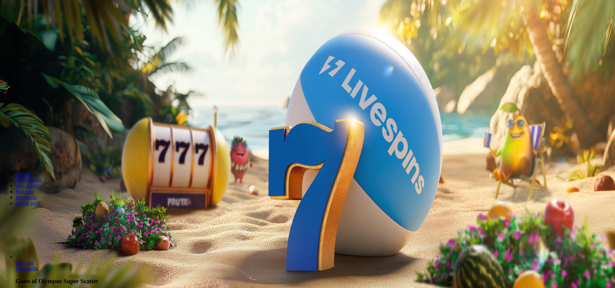
click at [41, 26] on span "Kirjaudu" at bounding box center [45, 23] width 16 height 5
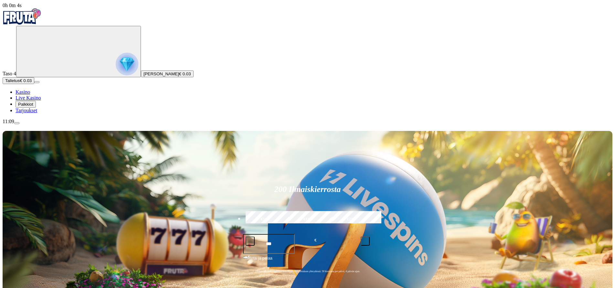
click at [116, 70] on img "Primary" at bounding box center [127, 64] width 23 height 23
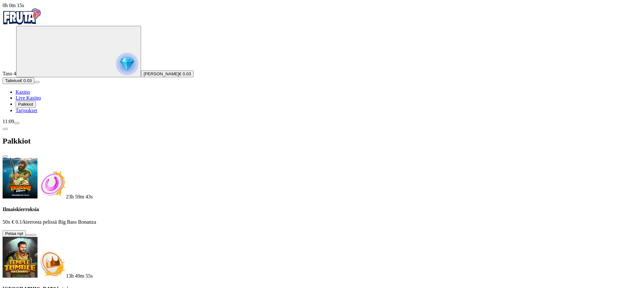
click at [31, 234] on button at bounding box center [28, 235] width 5 height 2
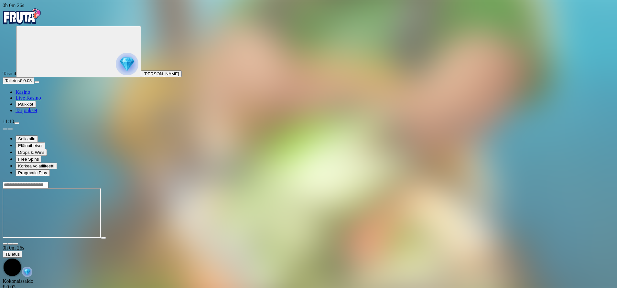
click at [16, 244] on span "fullscreen icon" at bounding box center [16, 244] width 0 height 0
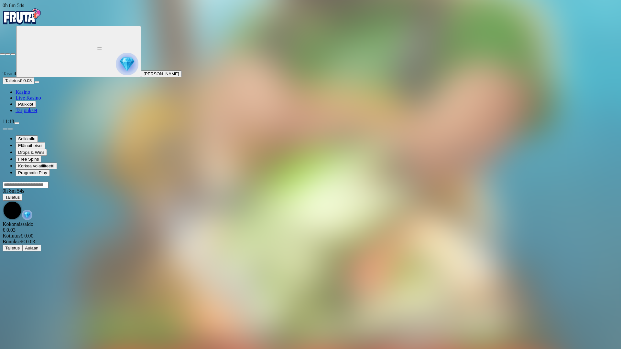
click at [16, 53] on button "button" at bounding box center [12, 54] width 5 height 2
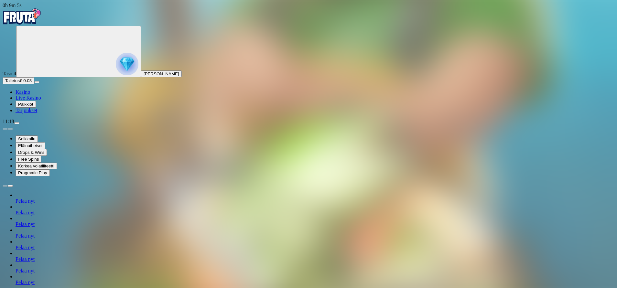
click at [30, 95] on span "Kasino" at bounding box center [23, 91] width 15 height 5
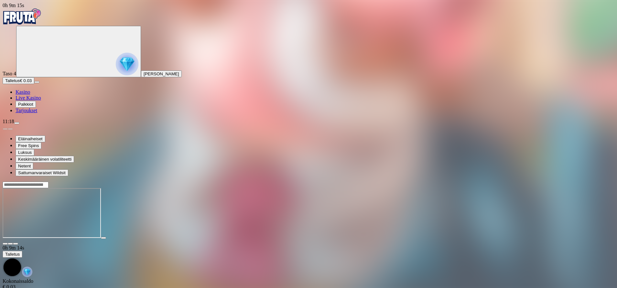
click at [16, 244] on span "fullscreen icon" at bounding box center [16, 244] width 0 height 0
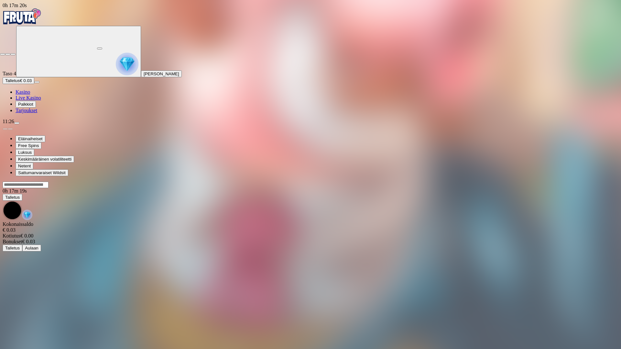
click at [13, 54] on span "fullscreen-exit icon" at bounding box center [13, 54] width 0 height 0
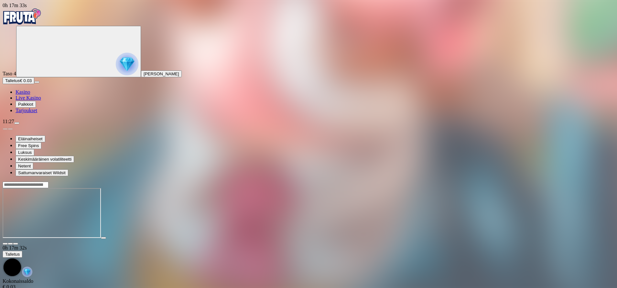
click at [34, 84] on button "Talletus € 0.03" at bounding box center [19, 80] width 32 height 7
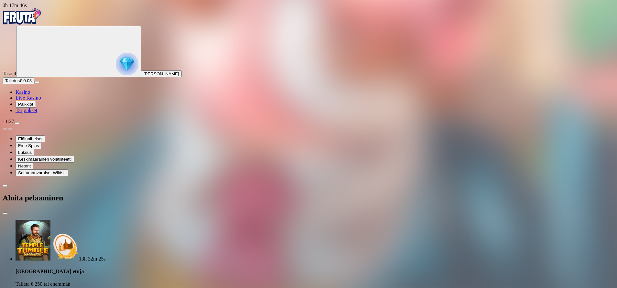
click at [17, 123] on span "menu icon" at bounding box center [17, 123] width 0 height 0
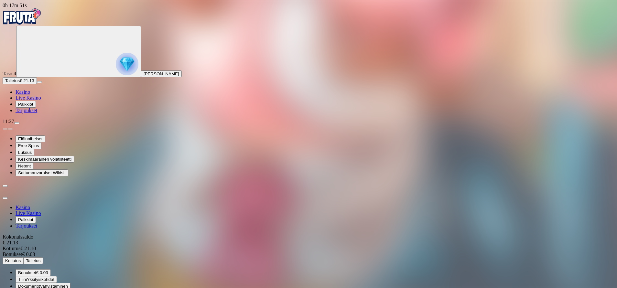
click at [21, 258] on span "Kotiutus" at bounding box center [13, 260] width 16 height 5
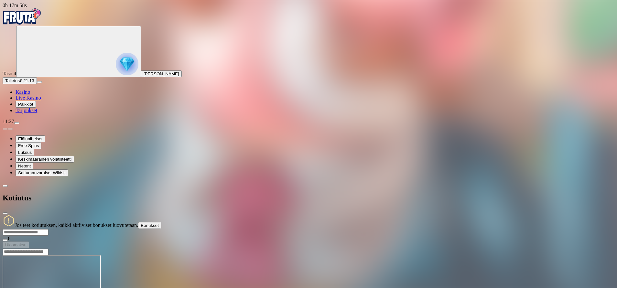
click at [30, 95] on span "Kasino" at bounding box center [23, 91] width 15 height 5
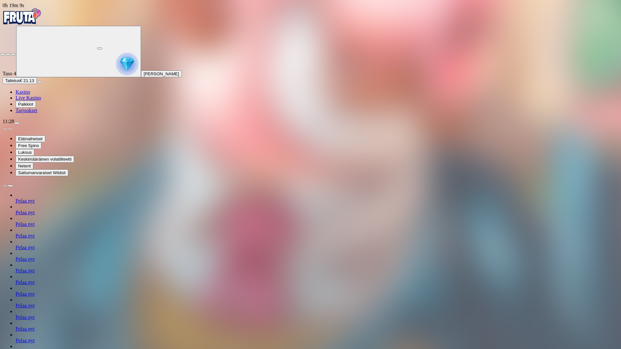
click at [13, 54] on span "fullscreen-exit icon" at bounding box center [13, 54] width 0 height 0
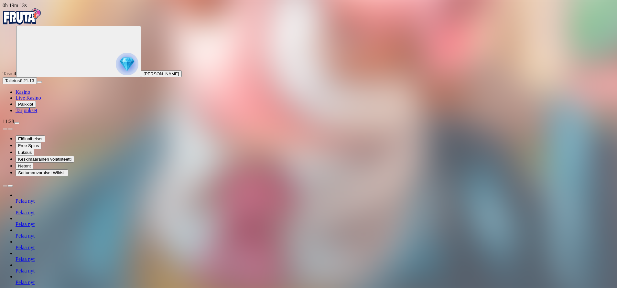
click at [17, 123] on span "menu icon" at bounding box center [17, 123] width 0 height 0
type input "**"
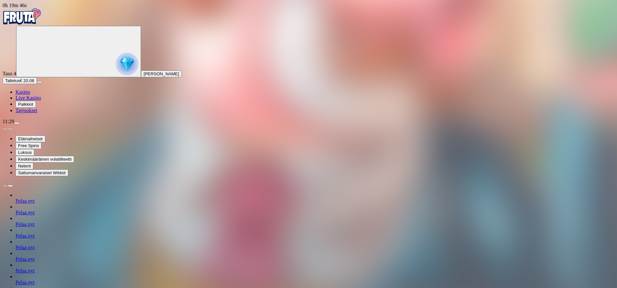
click at [116, 61] on img "Primary" at bounding box center [127, 64] width 23 height 23
click at [17, 123] on span "menu icon" at bounding box center [17, 123] width 0 height 0
